Goal: Book appointment/travel/reservation

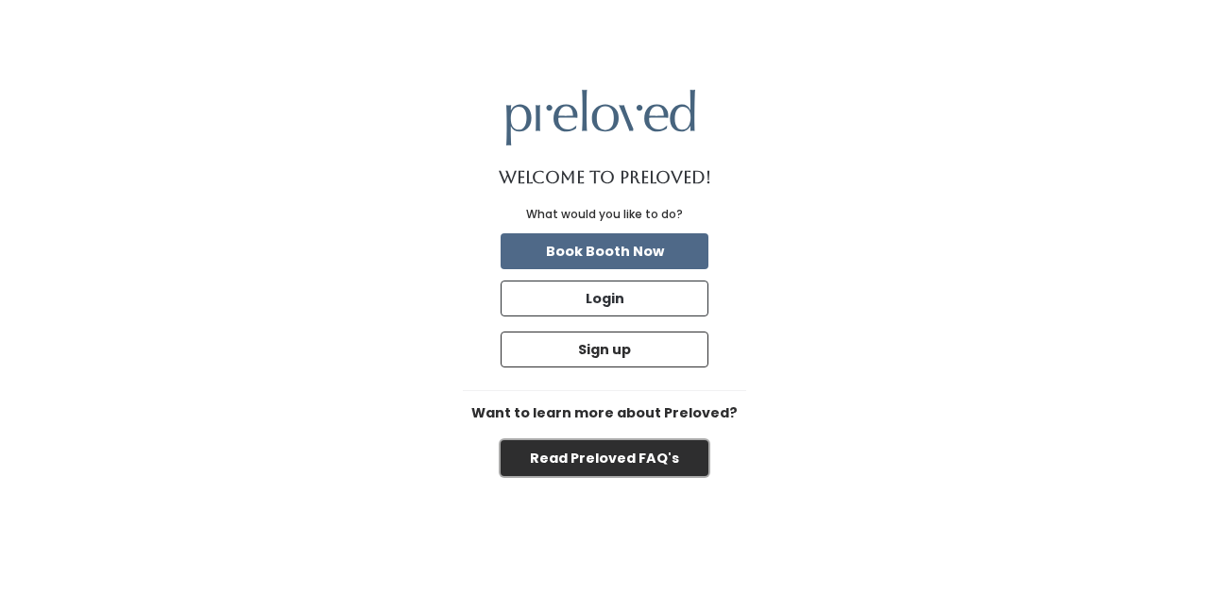
click at [608, 458] on button "Read Preloved FAQ's" at bounding box center [604, 458] width 208 height 36
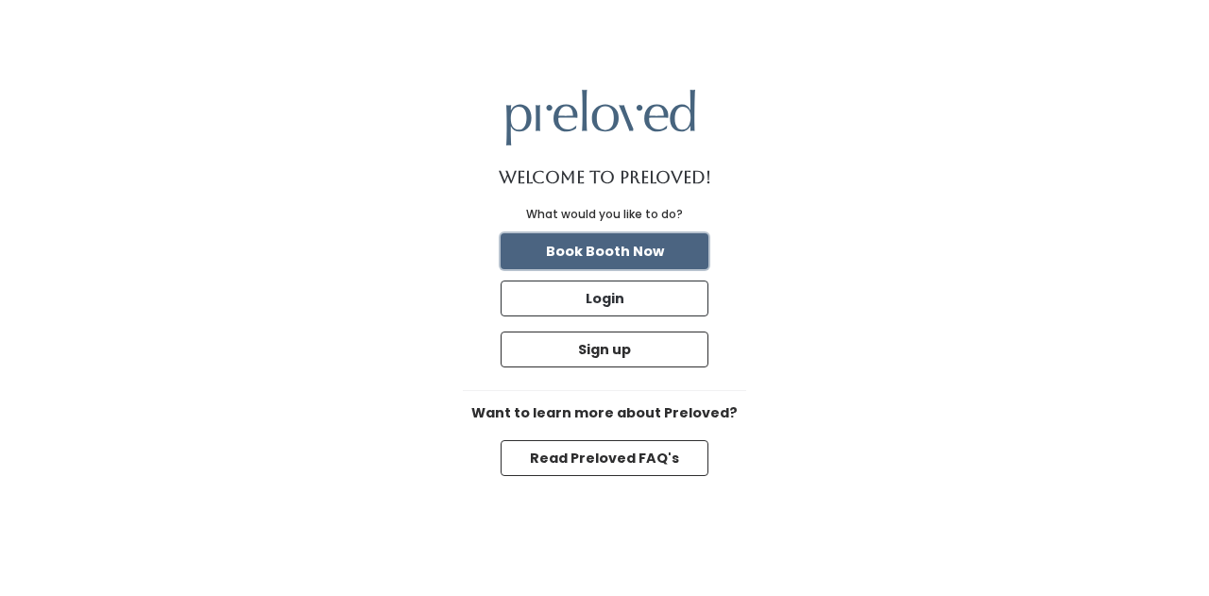
click at [622, 250] on button "Book Booth Now" at bounding box center [604, 251] width 208 height 36
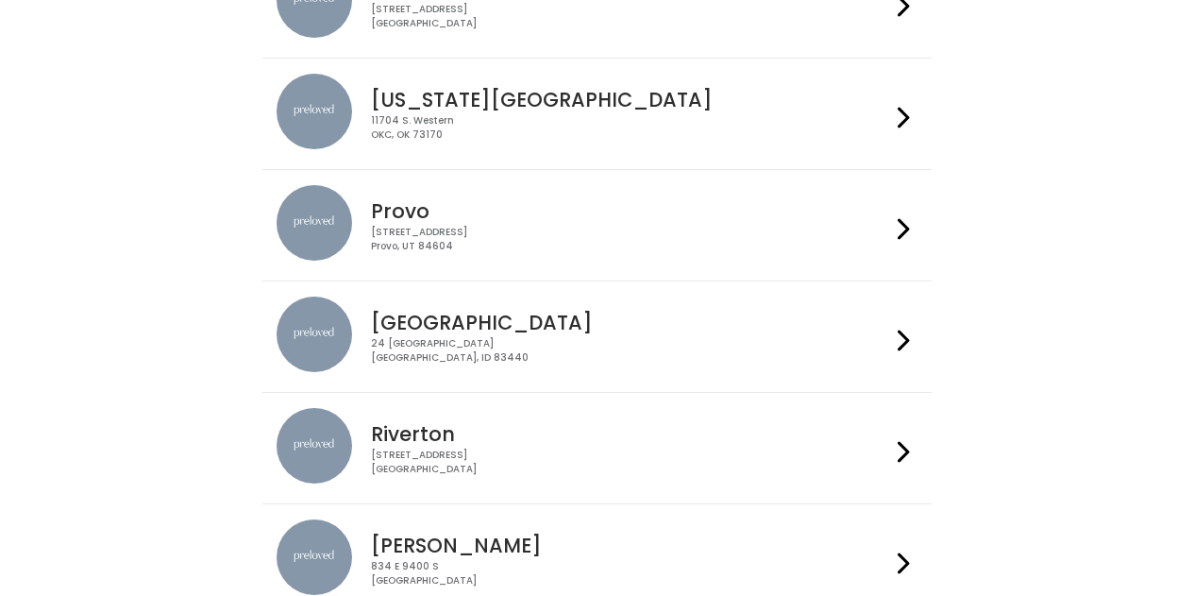
scroll to position [584, 0]
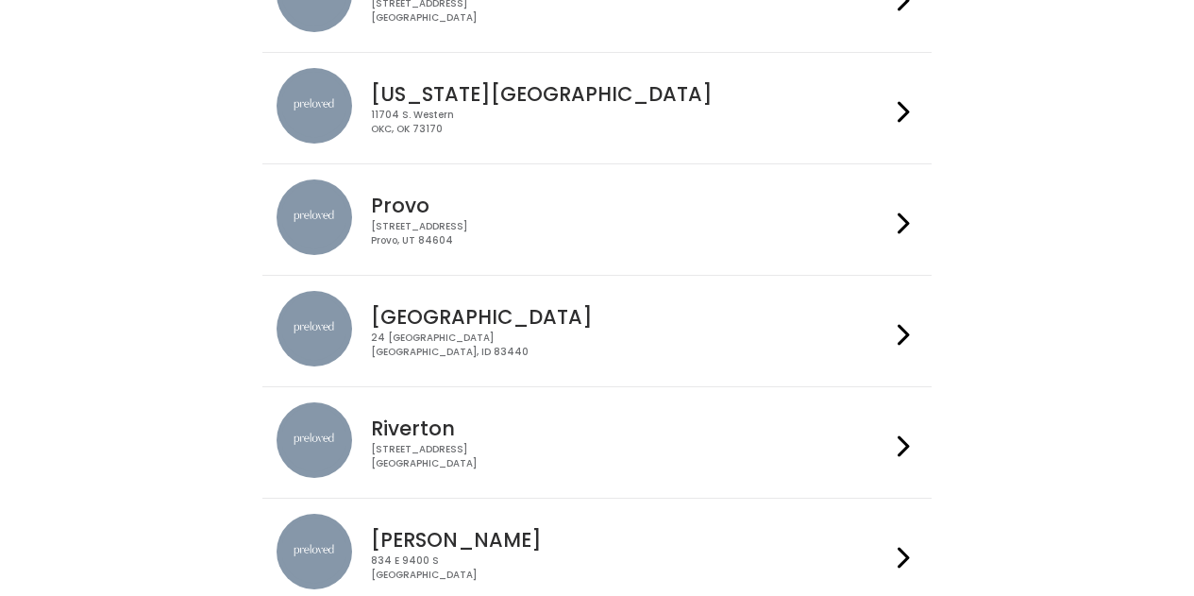
click at [605, 360] on div "Rexburg 24 South 1st West Rexburg, ID 83440" at bounding box center [597, 331] width 641 height 80
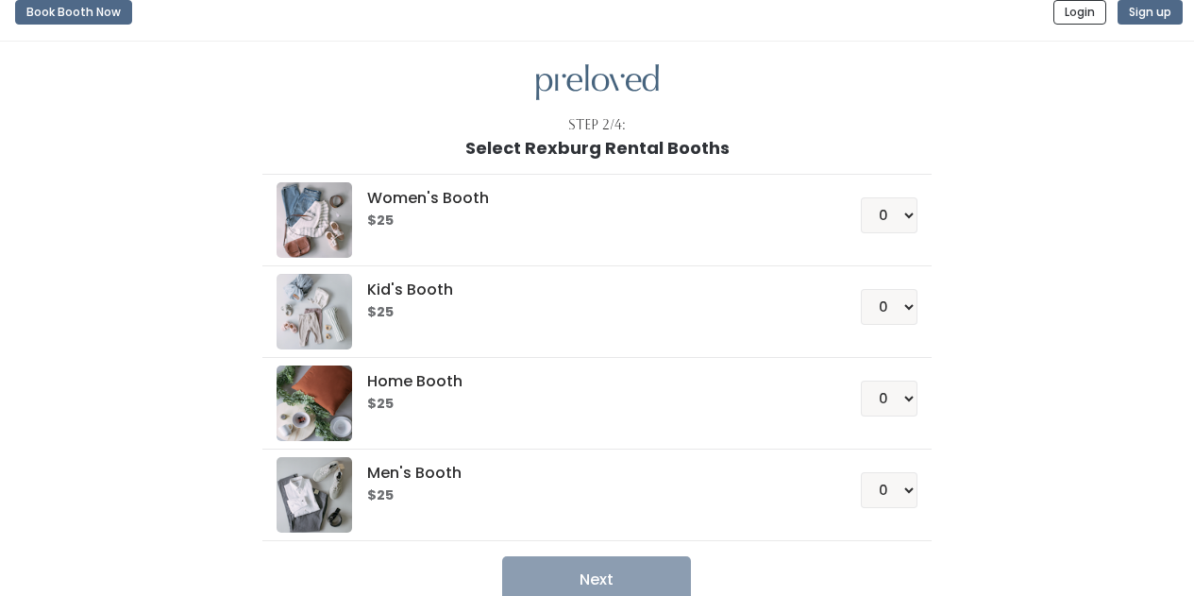
scroll to position [13, 0]
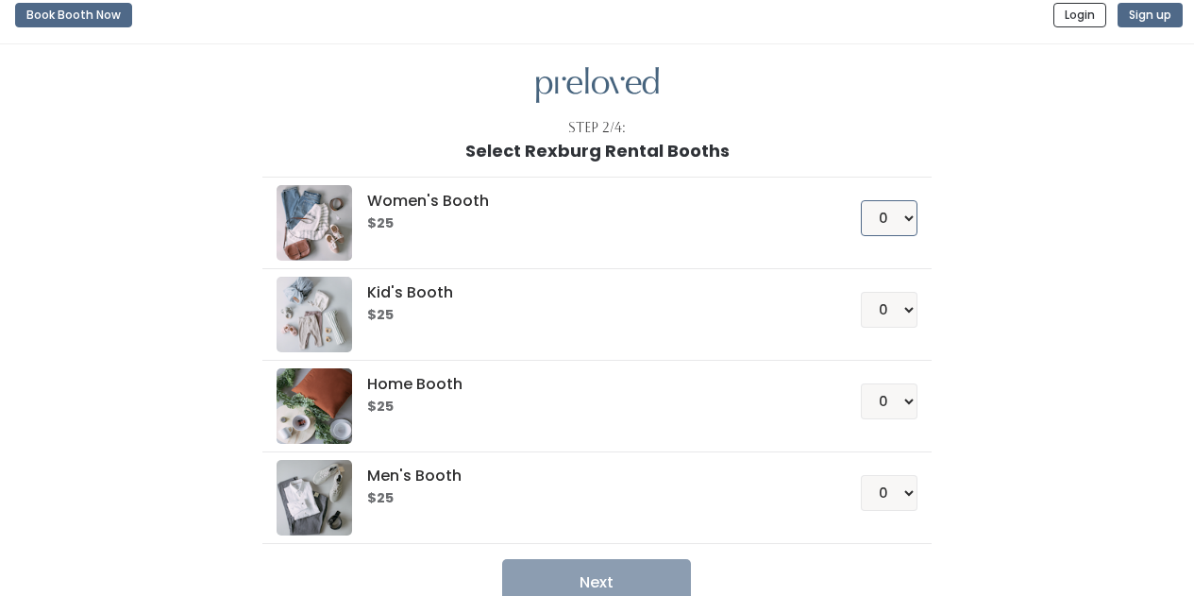
click at [891, 219] on select "0 1 2 3 4" at bounding box center [889, 218] width 57 height 36
select select "1"
click at [861, 200] on select "0 1 2 3 4" at bounding box center [889, 218] width 57 height 36
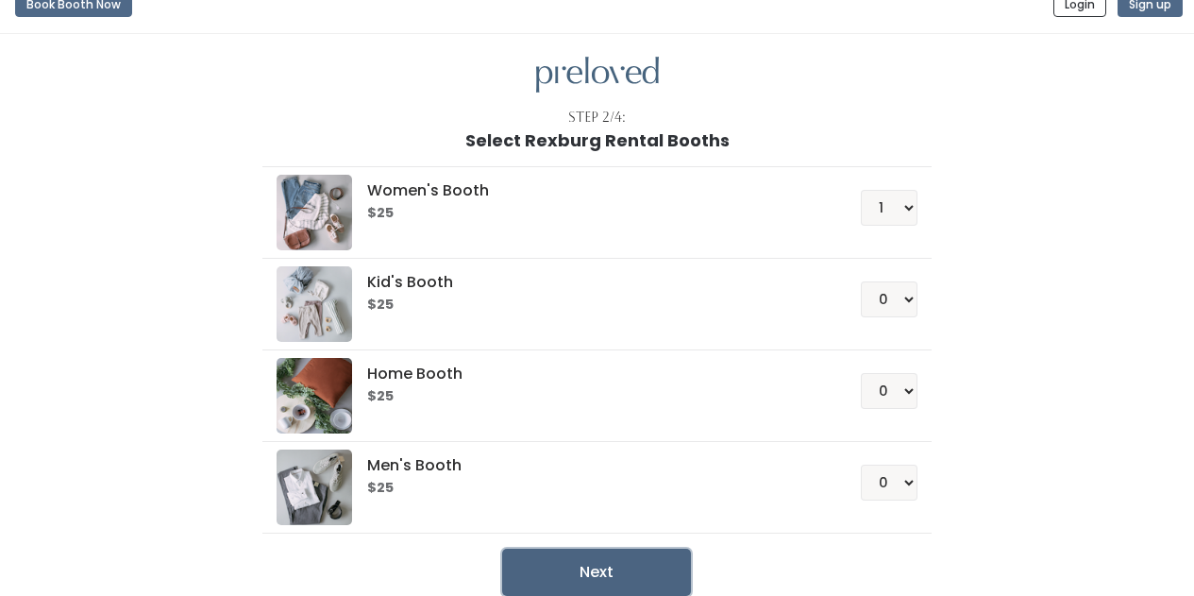
click at [658, 563] on button "Next" at bounding box center [596, 572] width 189 height 47
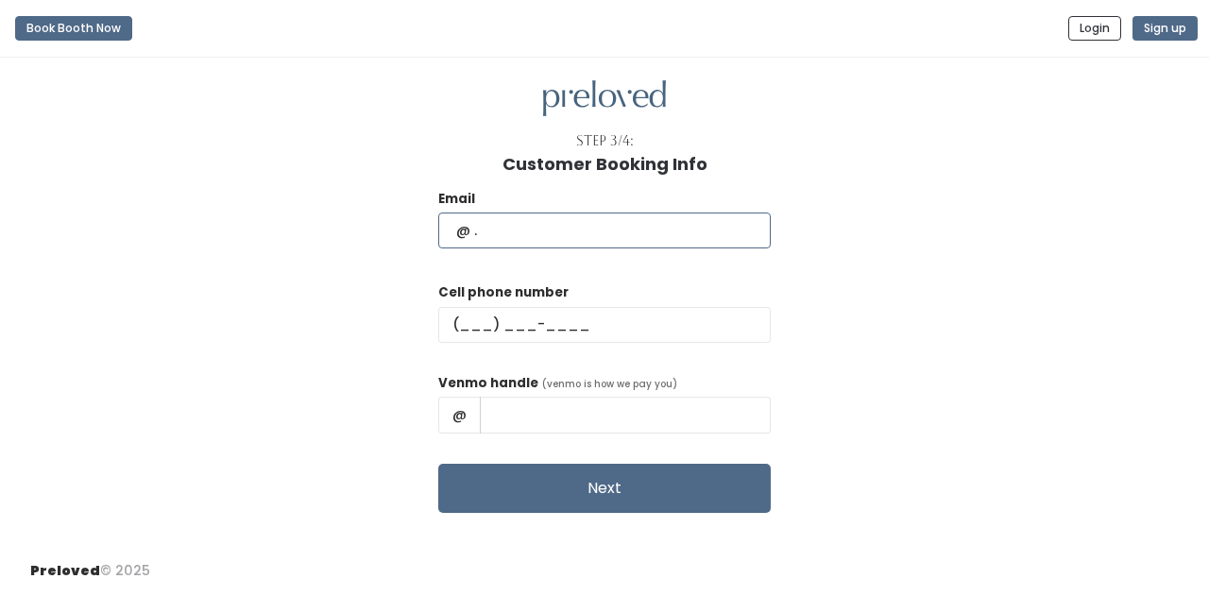
click at [581, 230] on input "text" at bounding box center [604, 230] width 332 height 36
type input "[EMAIL_ADDRESS][DOMAIN_NAME]"
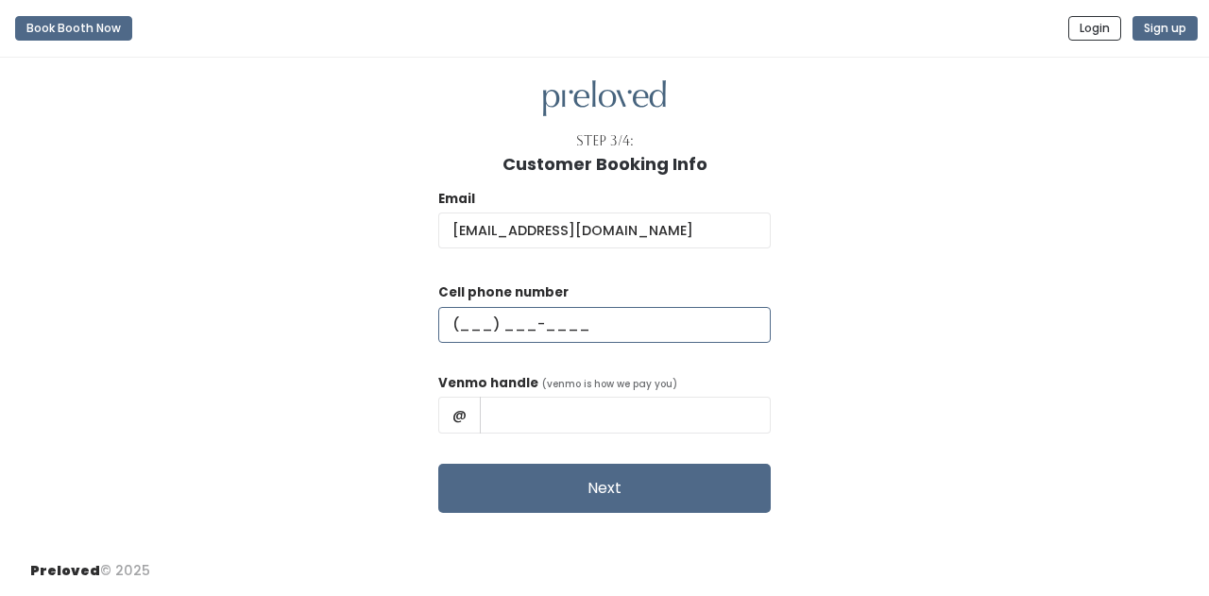
type input "[PHONE_NUMBER]"
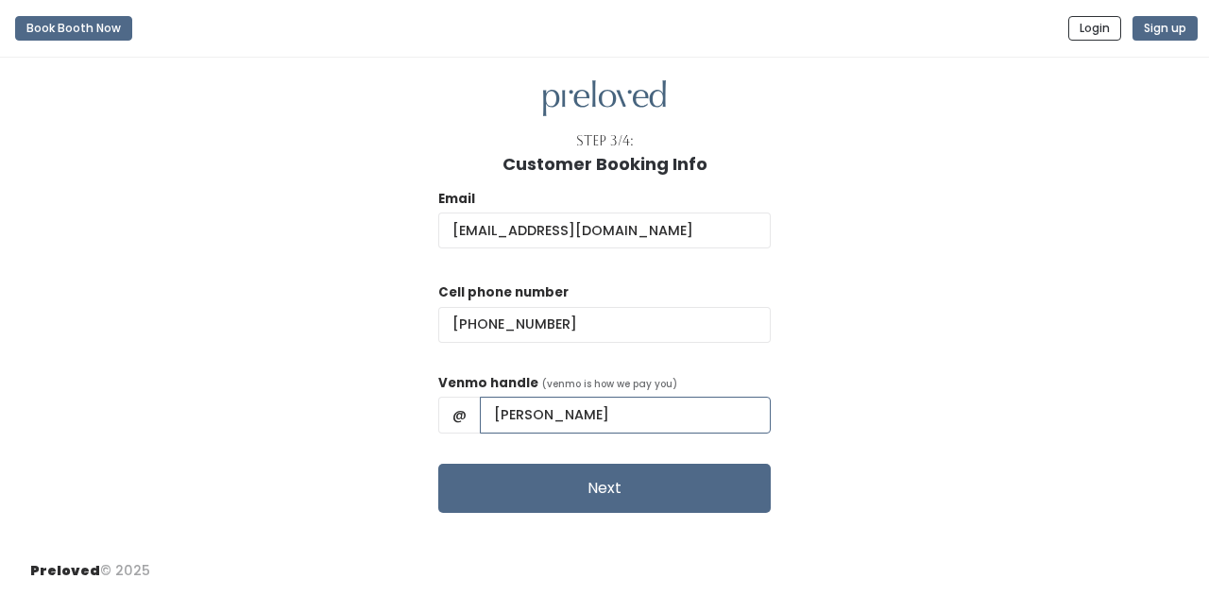
click at [665, 420] on input "[PERSON_NAME]" at bounding box center [625, 415] width 291 height 36
type input "O"
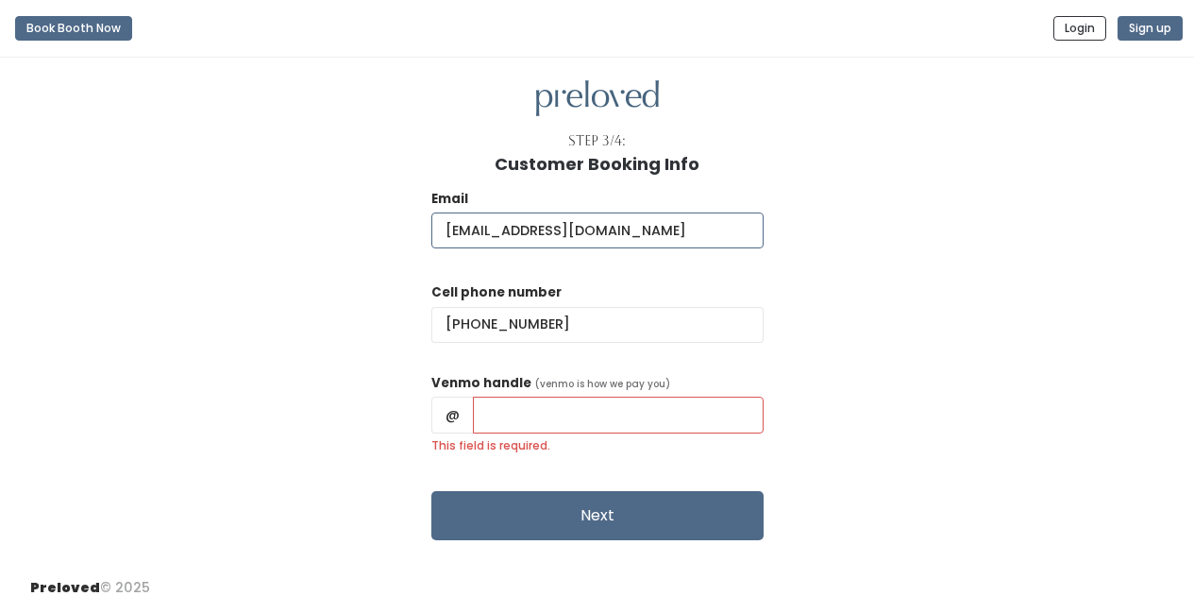
click at [612, 228] on input "oliviacritchfield54@gmail.com" at bounding box center [598, 230] width 332 height 36
type input "olivia.swaim11@gmail.com"
click at [612, 409] on input "This field is required." at bounding box center [618, 415] width 291 height 36
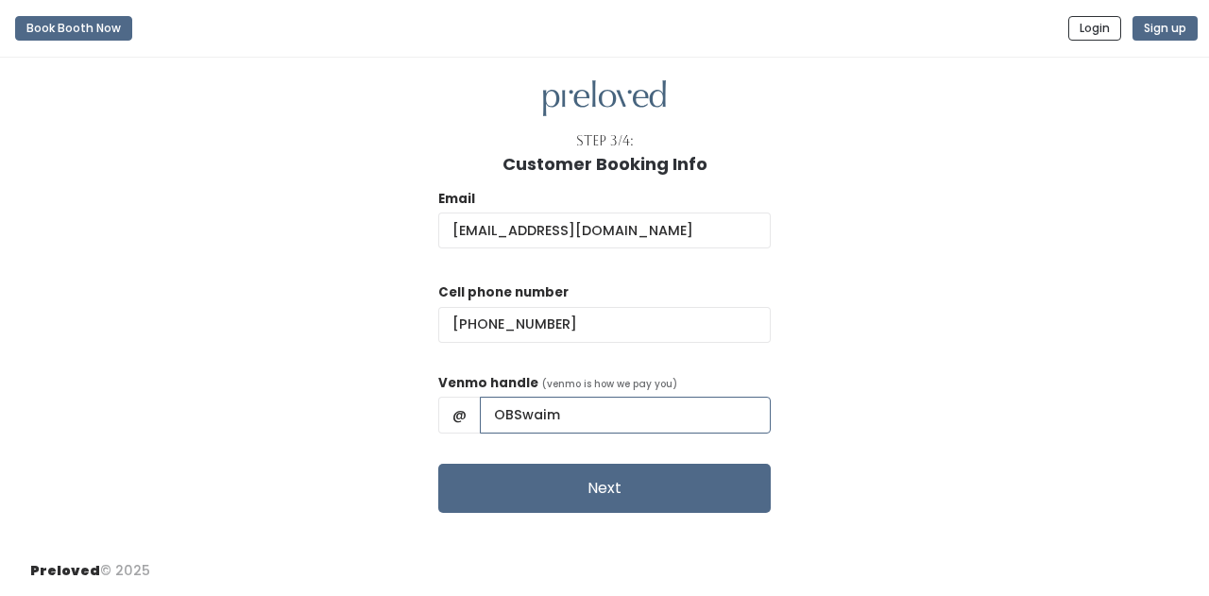
type input "OBSwaim"
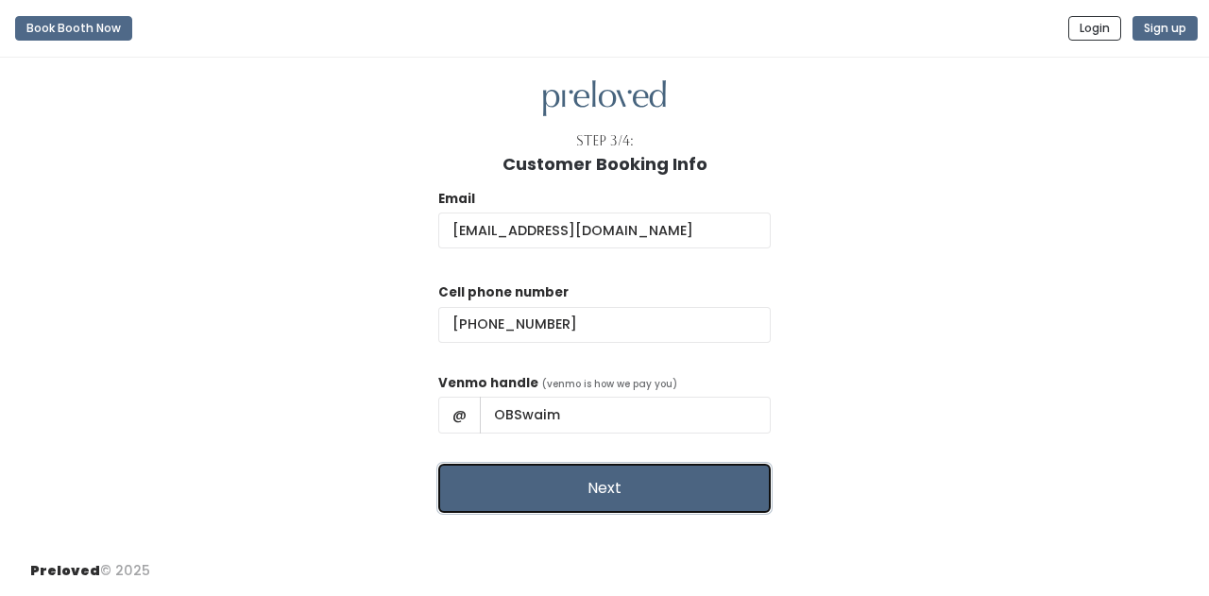
click at [567, 473] on button "Next" at bounding box center [604, 488] width 332 height 49
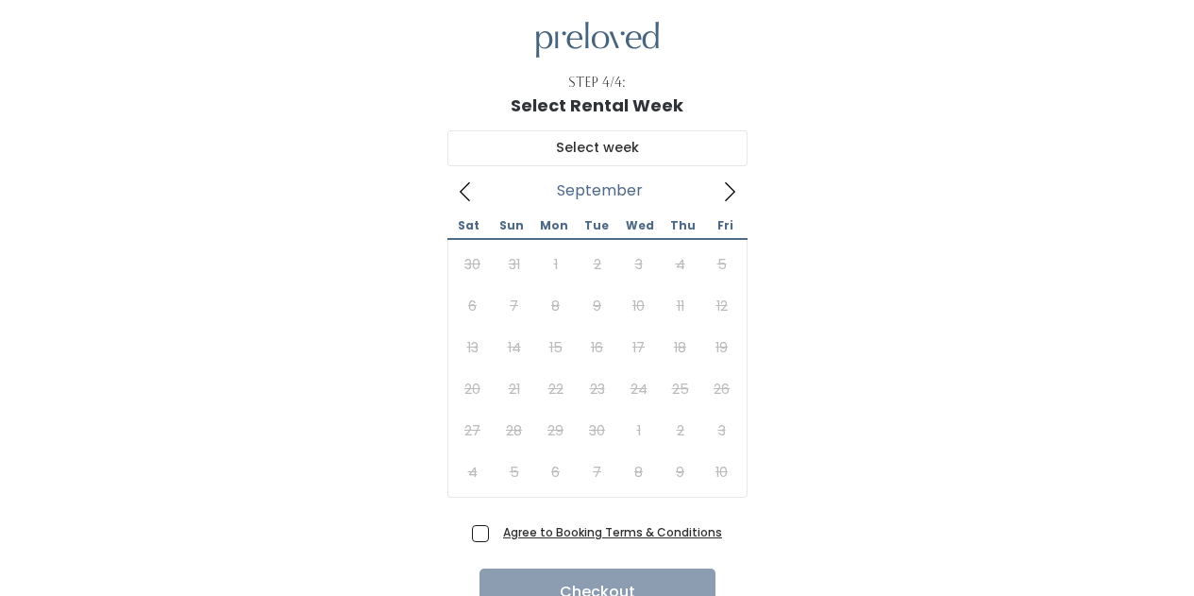
scroll to position [62, 0]
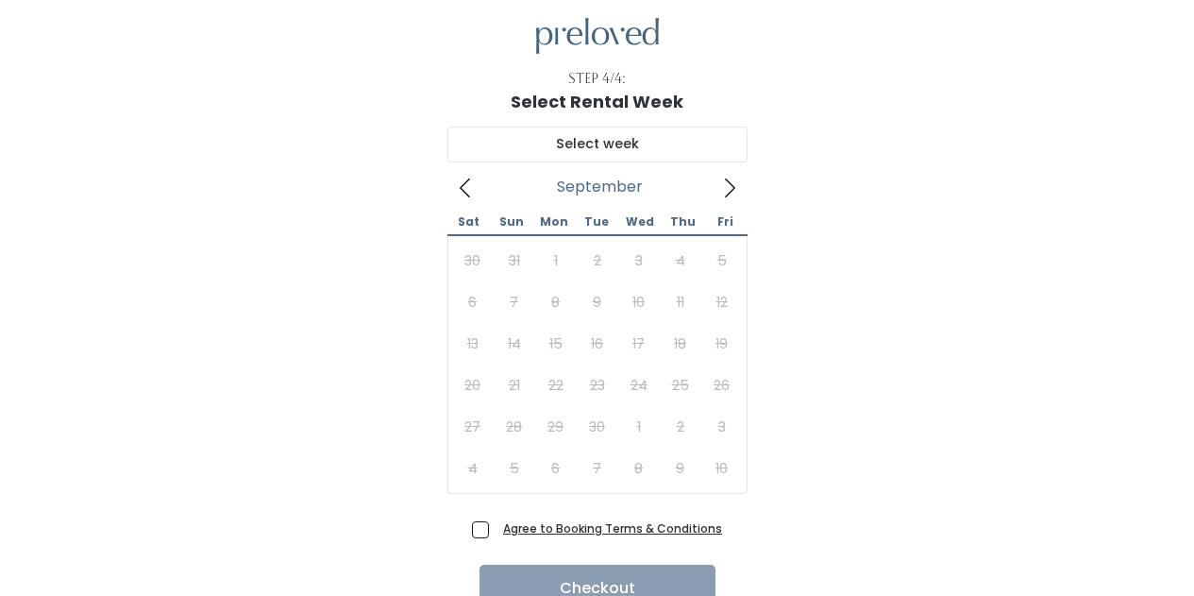
click at [734, 187] on icon at bounding box center [730, 187] width 10 height 19
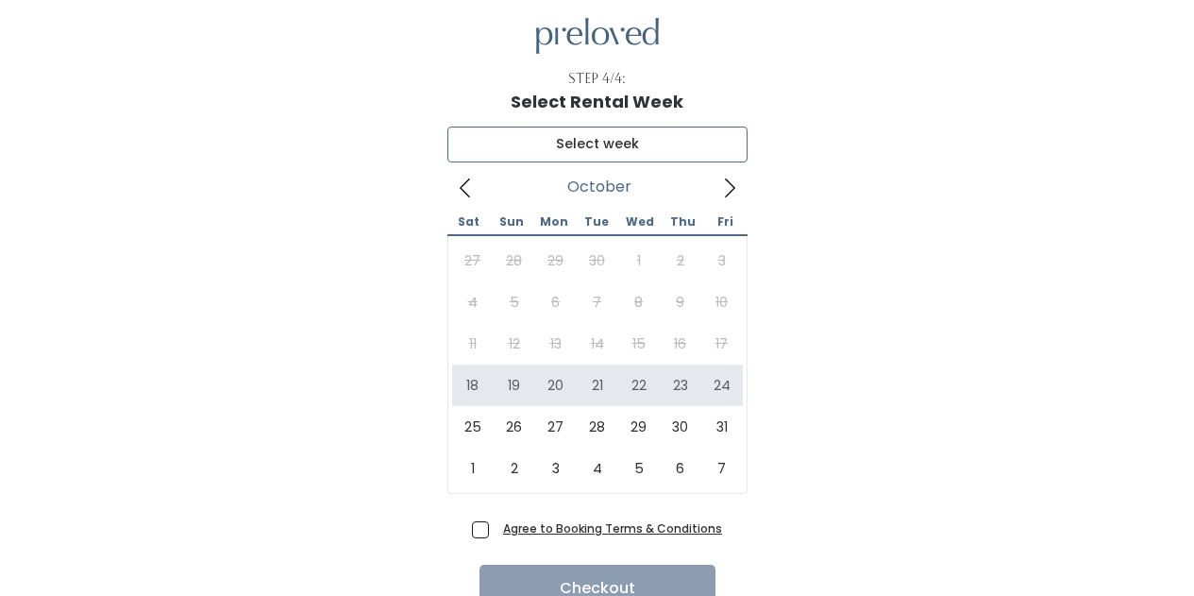
type input "[DATE] to [DATE]"
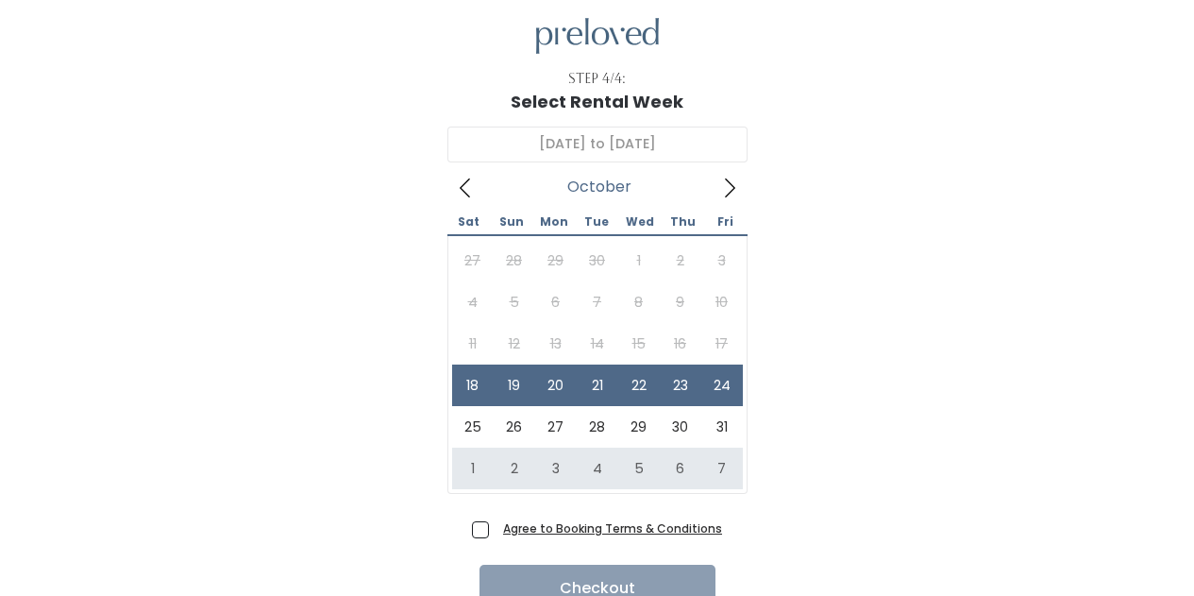
click at [496, 523] on span "Agree to Booking Terms & Conditions" at bounding box center [609, 527] width 227 height 19
click at [496, 523] on input "Agree to Booking Terms & Conditions" at bounding box center [502, 524] width 12 height 12
checkbox input "true"
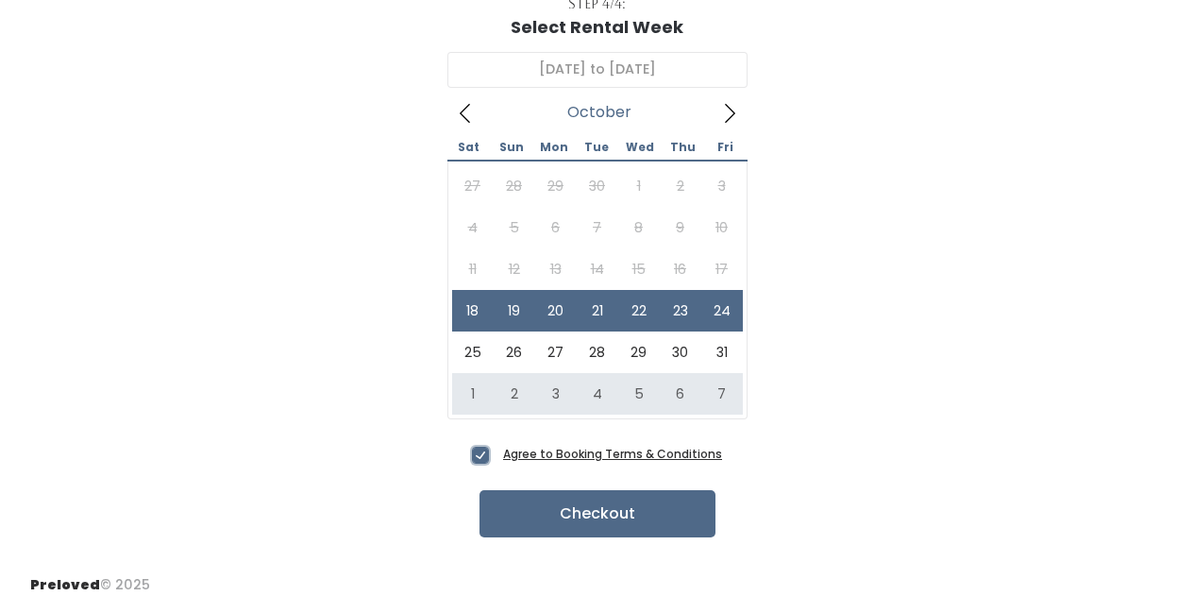
scroll to position [0, 0]
